Goal: Navigation & Orientation: Find specific page/section

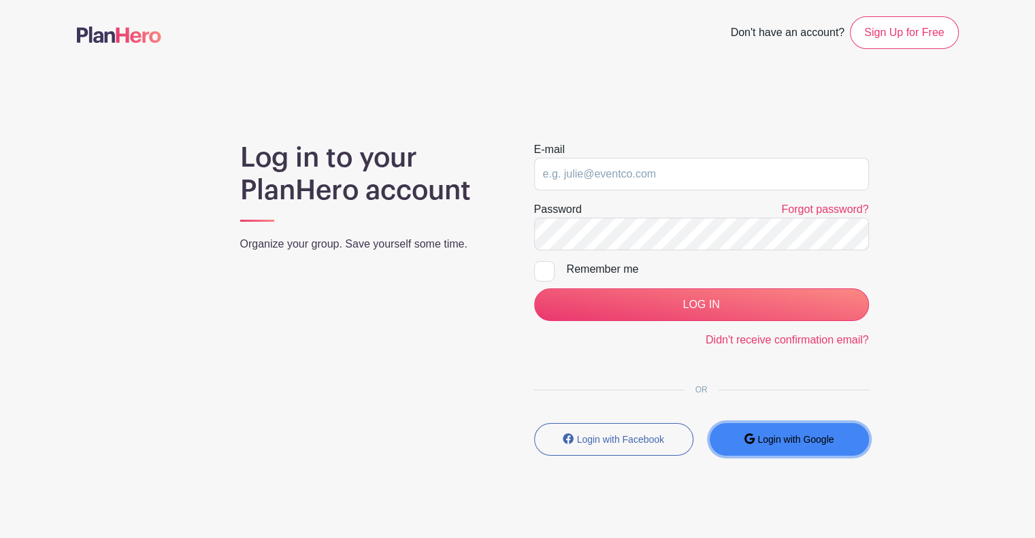
click at [757, 446] on button "Login with Google" at bounding box center [789, 439] width 159 height 33
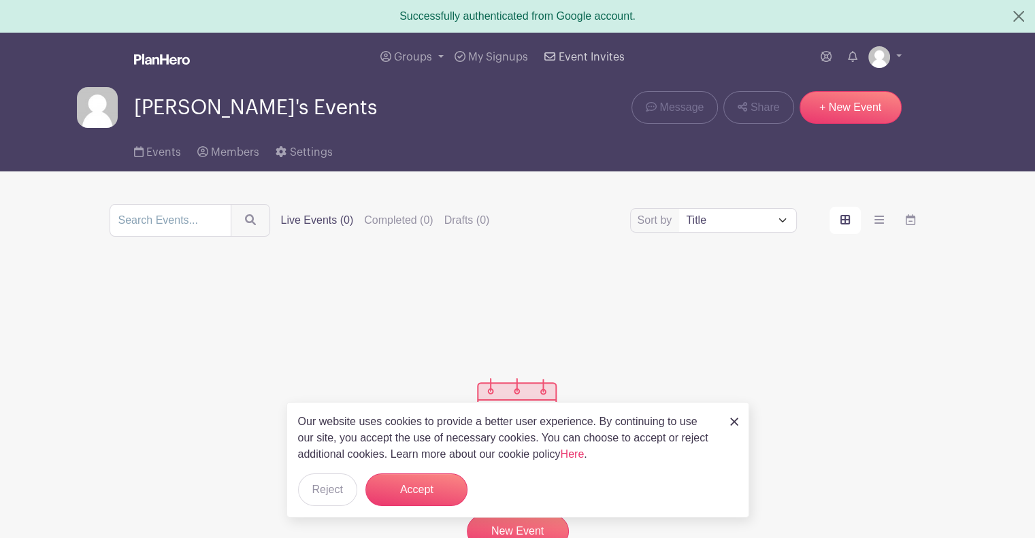
click at [576, 56] on span "Event Invites" at bounding box center [592, 57] width 66 height 11
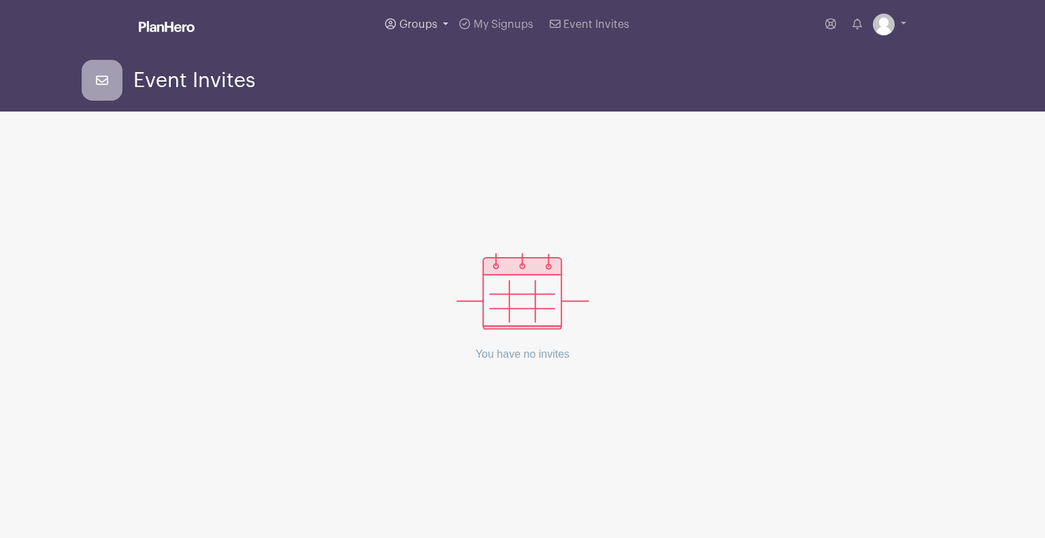
click at [415, 22] on span "Groups" at bounding box center [418, 24] width 38 height 11
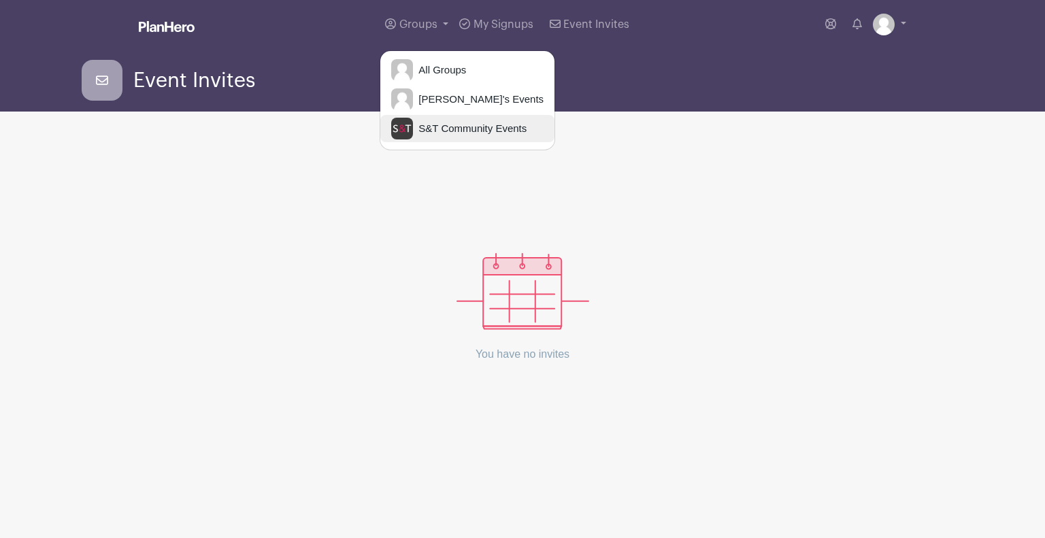
click at [431, 127] on span "S&T Community Events" at bounding box center [470, 129] width 114 height 16
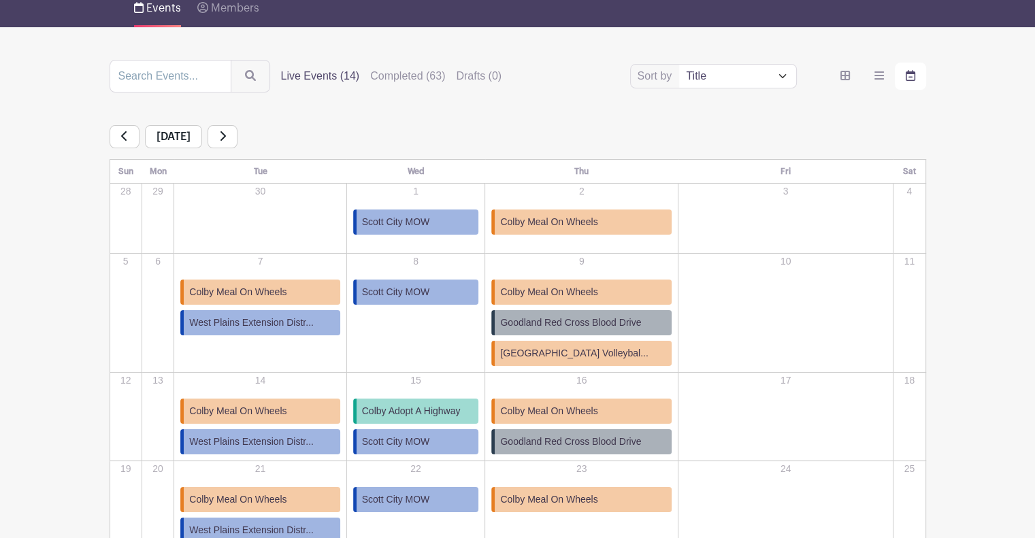
scroll to position [136, 0]
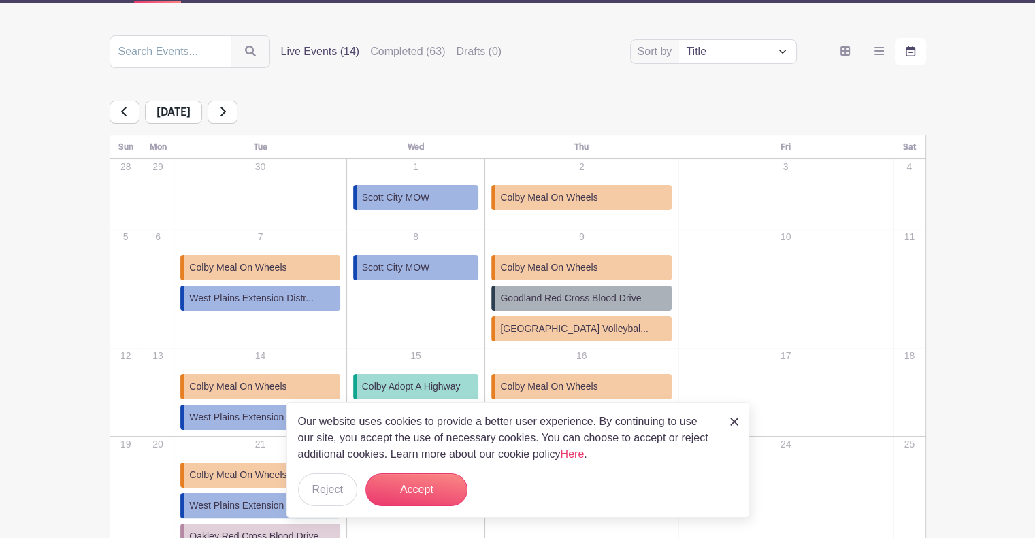
click at [740, 422] on div "Our website uses cookies to provide a better user experience. By continuing to …" at bounding box center [518, 460] width 463 height 116
click at [734, 419] on img at bounding box center [734, 422] width 8 height 8
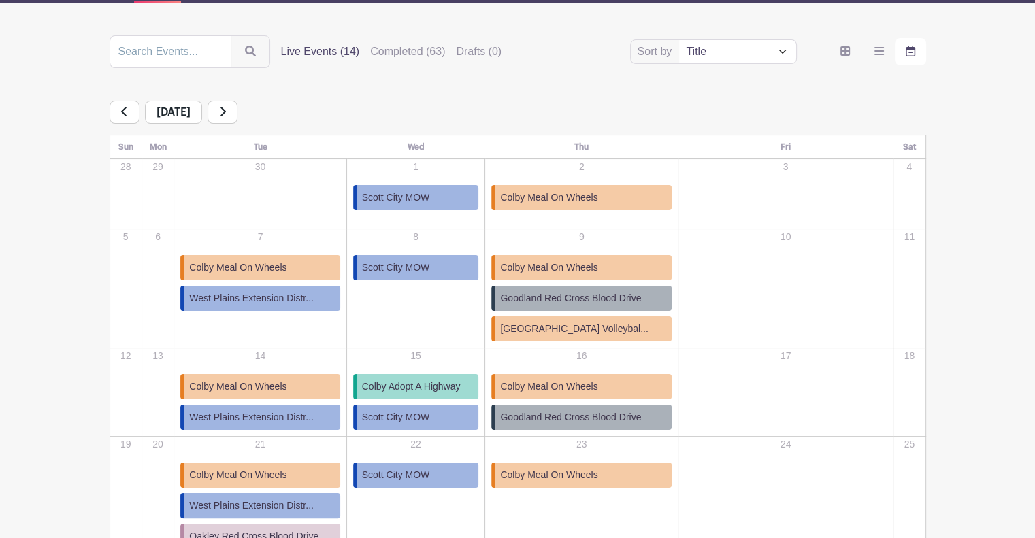
click at [226, 111] on icon at bounding box center [222, 111] width 7 height 11
